Goal: Task Accomplishment & Management: Use online tool/utility

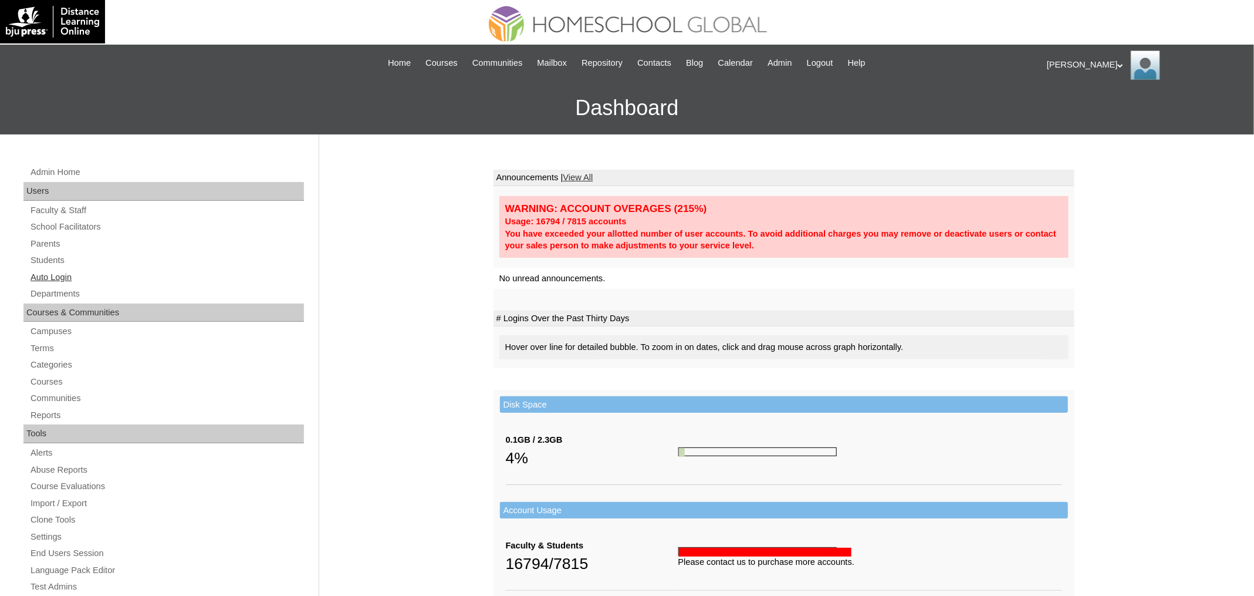
click at [68, 277] on link "Auto Login" at bounding box center [166, 277] width 275 height 15
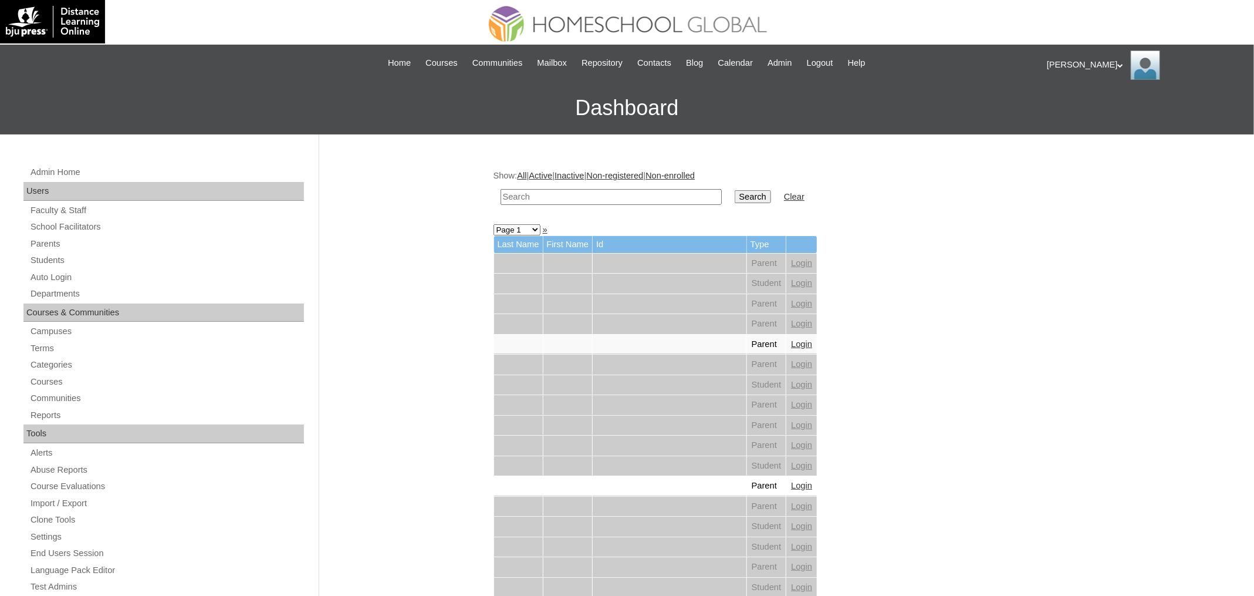
click at [529, 191] on input "text" at bounding box center [611, 197] width 221 height 16
paste input "[PERSON_NAME]"
type input "[PERSON_NAME]"
click at [735, 190] on input "Search" at bounding box center [753, 196] width 36 height 13
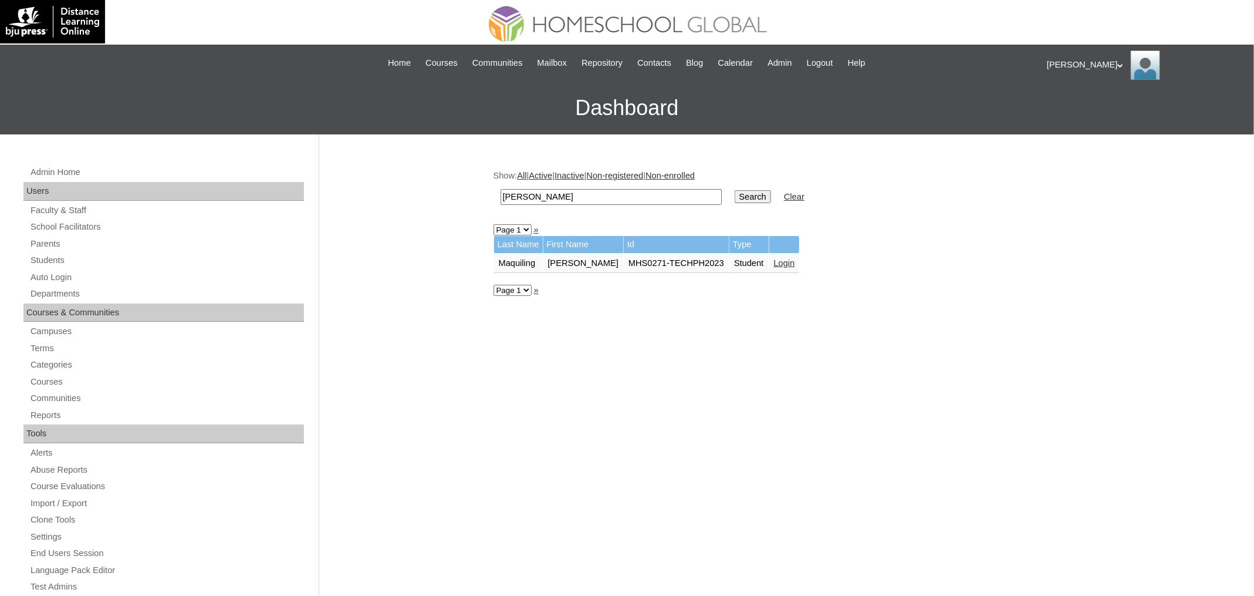
click at [774, 260] on link "Login" at bounding box center [784, 262] width 21 height 9
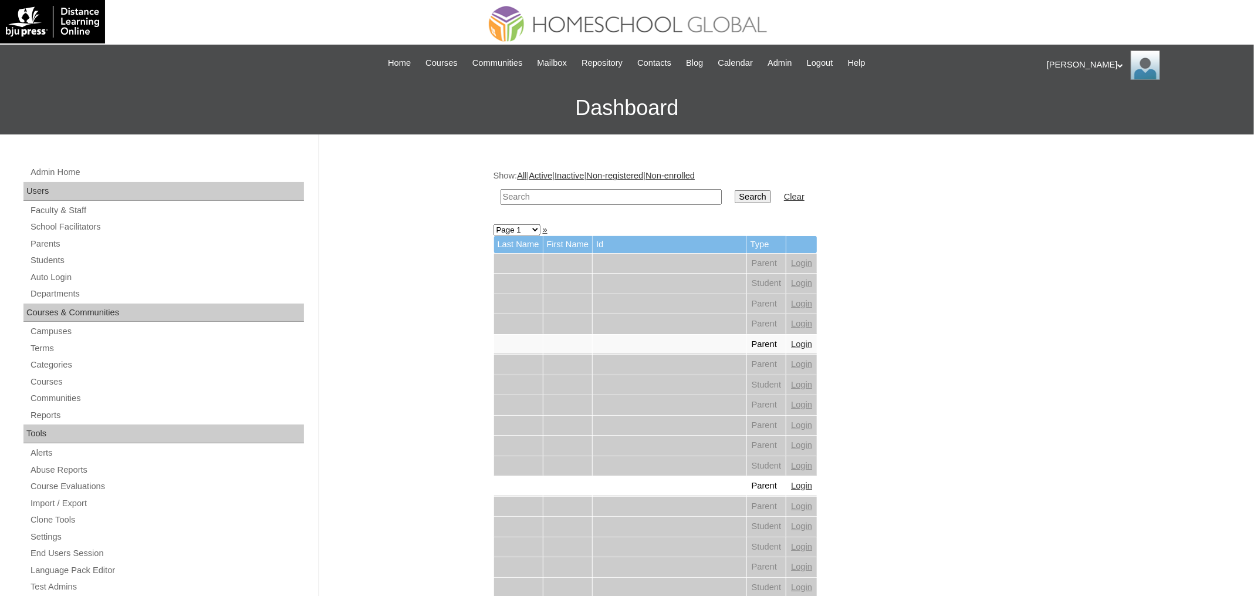
click at [603, 195] on input "text" at bounding box center [611, 197] width 221 height 16
paste input "Athalia Fleur"
type input "Athalia Fleur"
click at [735, 190] on input "Search" at bounding box center [753, 196] width 36 height 13
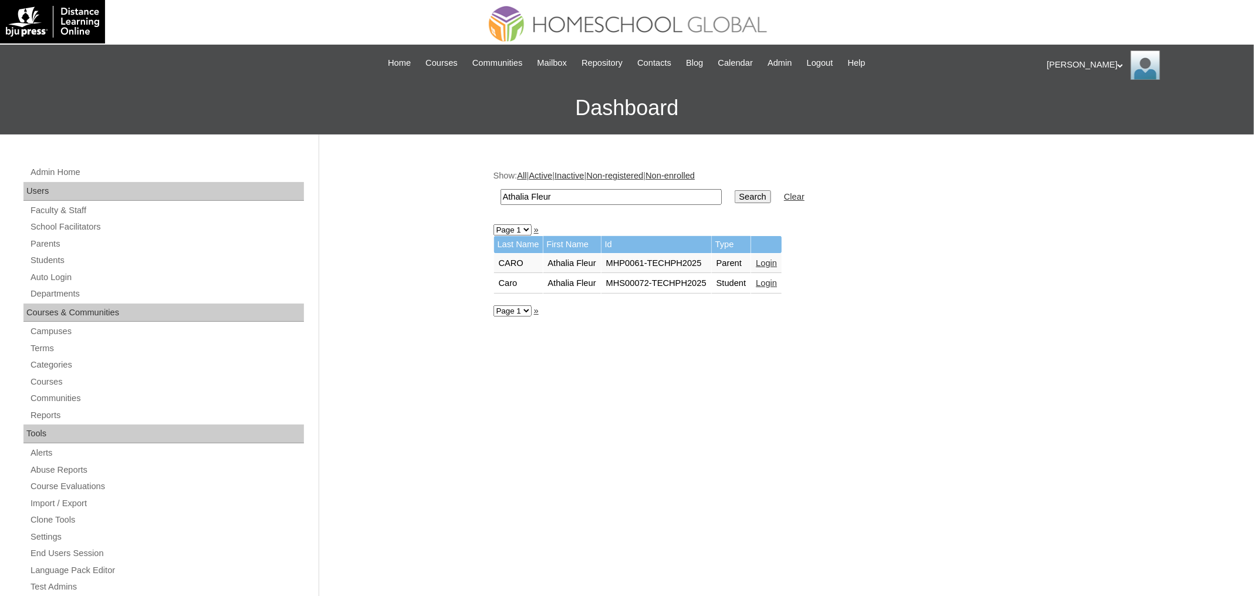
click at [777, 281] on link "Login" at bounding box center [766, 282] width 21 height 9
